Goal: Browse casually

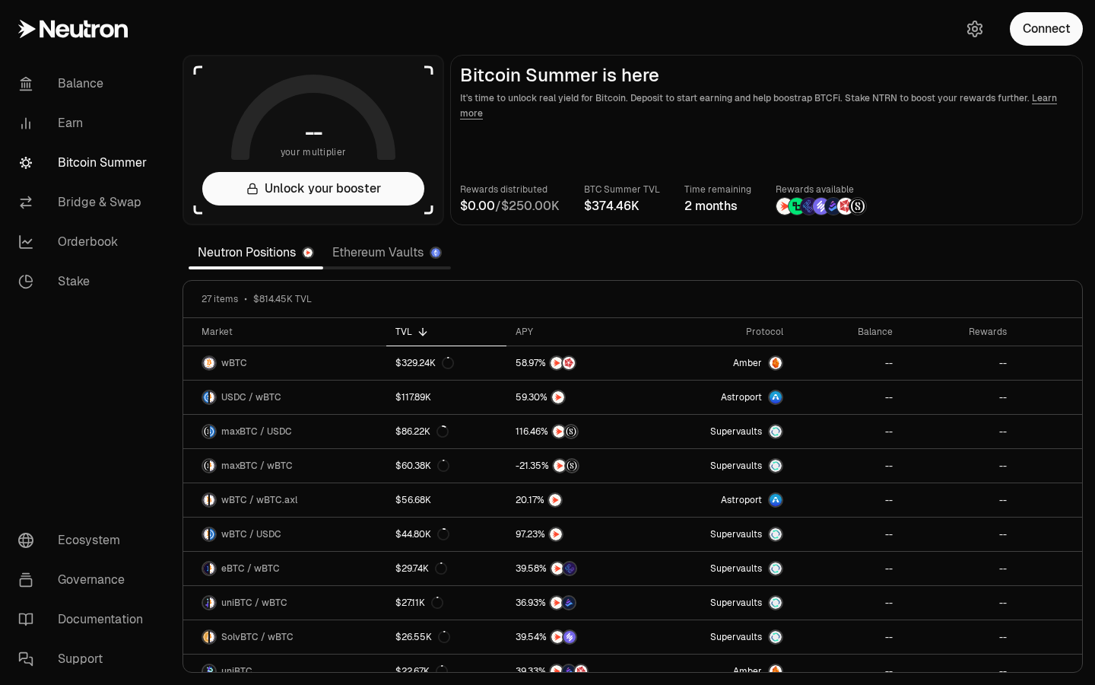
click at [300, 270] on div "Neutron Positions Ethereum Vaults" at bounding box center [320, 252] width 275 height 37
click at [532, 205] on span "0" at bounding box center [528, 206] width 8 height 15
click at [545, 226] on section "-- your multiplier Unlock your booster Bitcoin Summer is here It's time to unlo…" at bounding box center [632, 342] width 925 height 685
click at [847, 216] on main "Bitcoin Summer is here It's time to unlock real yield for Bitcoin. Deposit to s…" at bounding box center [766, 140] width 633 height 170
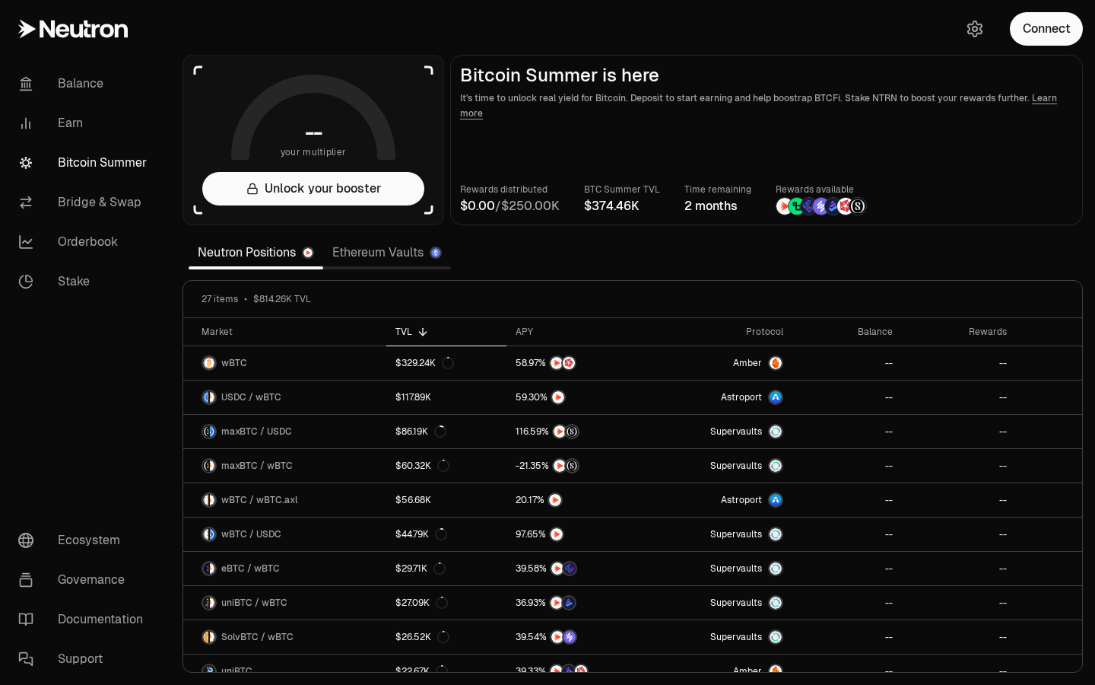
click at [847, 208] on img at bounding box center [845, 206] width 17 height 17
